Goal: Check status

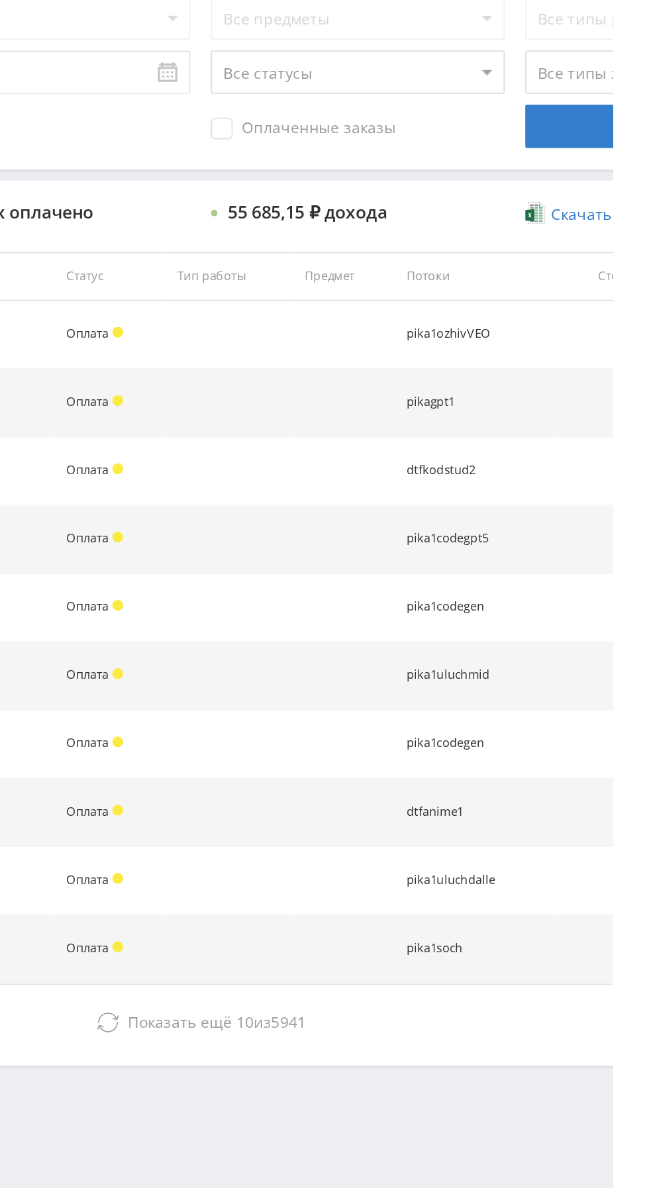
click at [407, 1008] on span "Показать ещё" at bounding box center [385, 1012] width 64 height 13
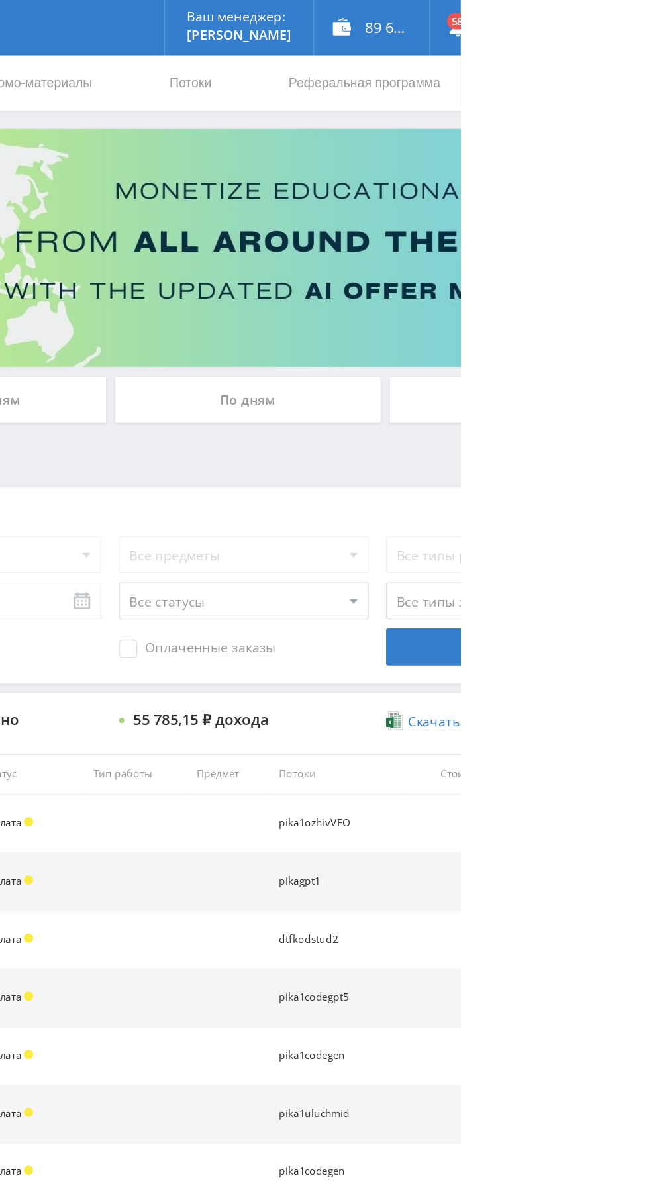
click at [452, 283] on div "По дням" at bounding box center [496, 287] width 191 height 33
click at [0, 0] on input "По дням" at bounding box center [0, 0] width 0 height 0
